Goal: Navigation & Orientation: Find specific page/section

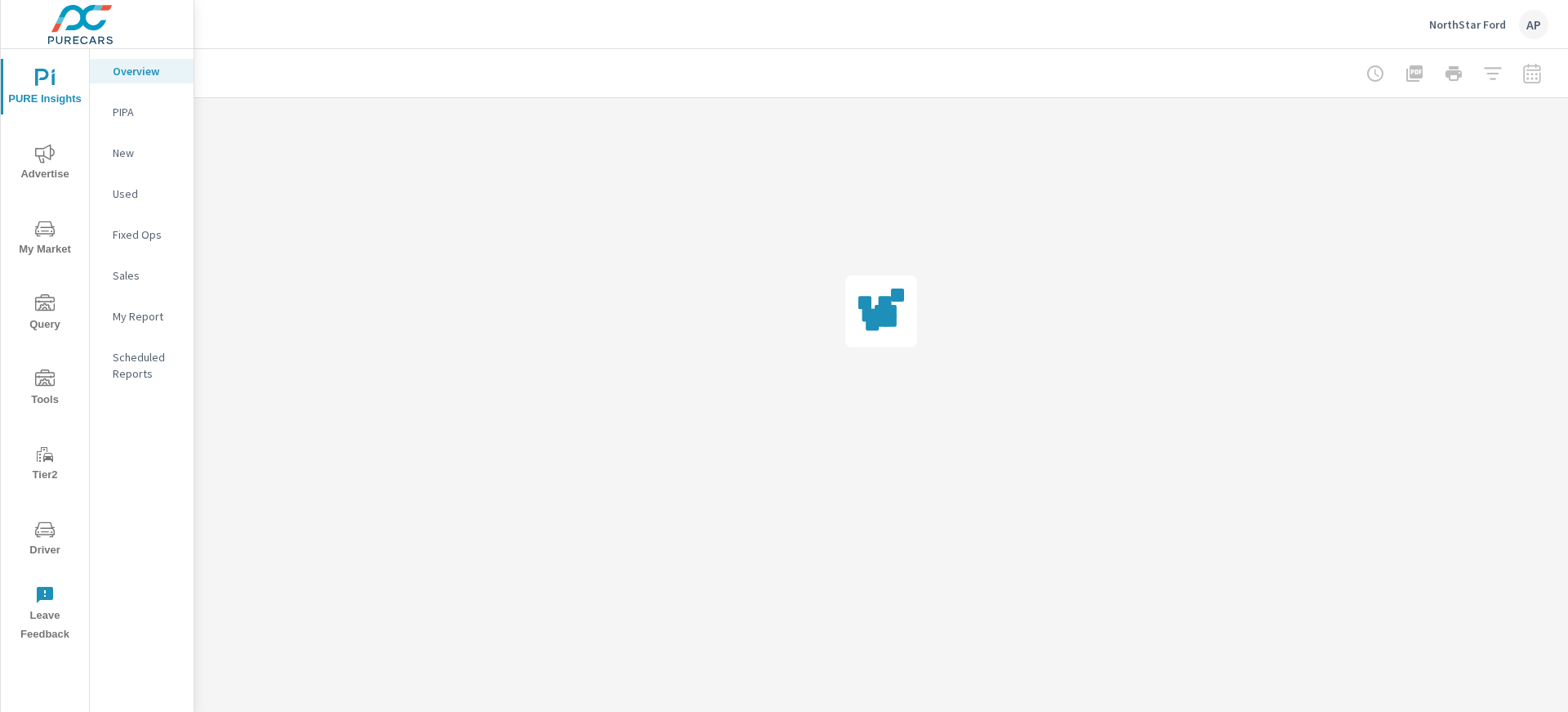
click at [1461, 23] on p "NorthStar Ford" at bounding box center [1467, 25] width 77 height 15
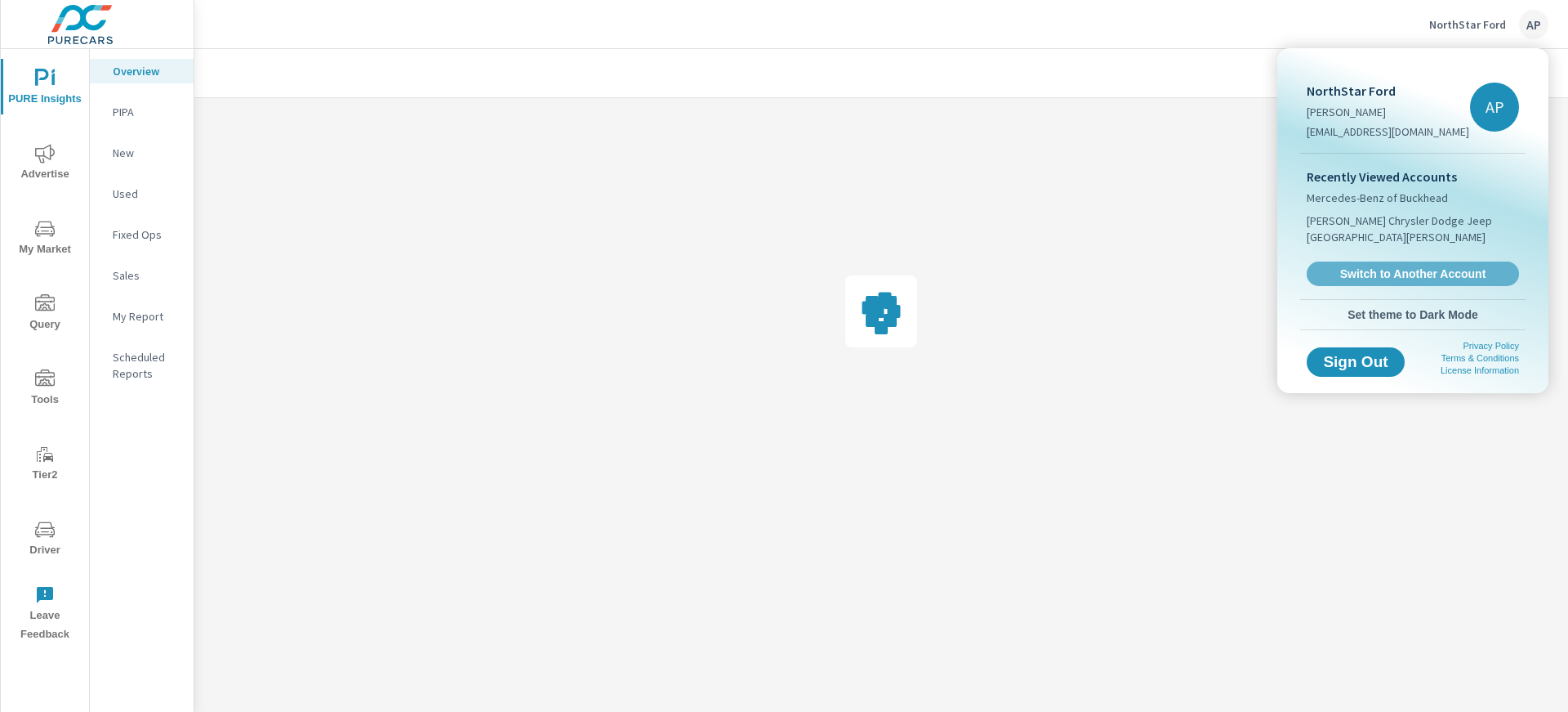
click at [1410, 266] on span "Switch to Another Account" at bounding box center [1412, 273] width 194 height 15
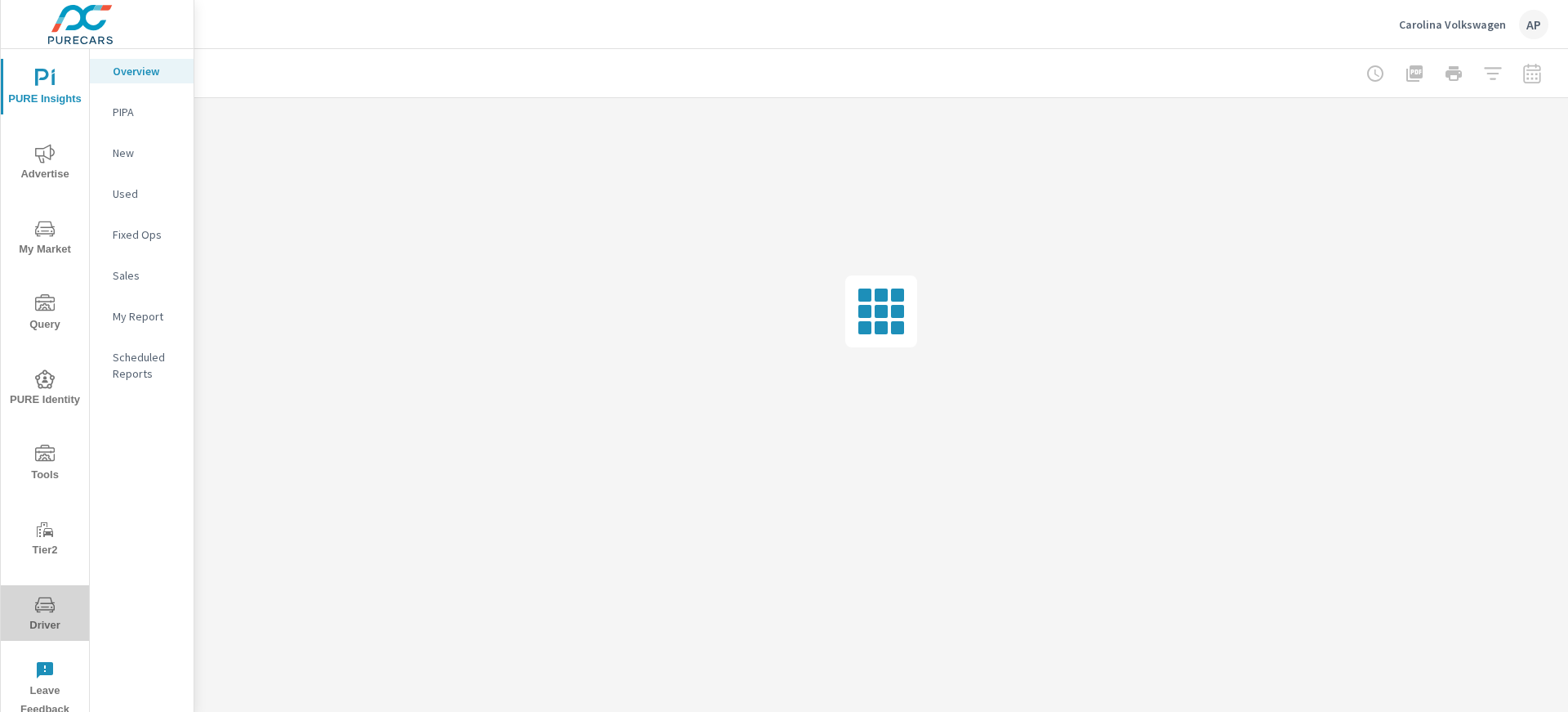
click at [53, 610] on icon "nav menu" at bounding box center [44, 604] width 19 height 19
